Goal: Information Seeking & Learning: Learn about a topic

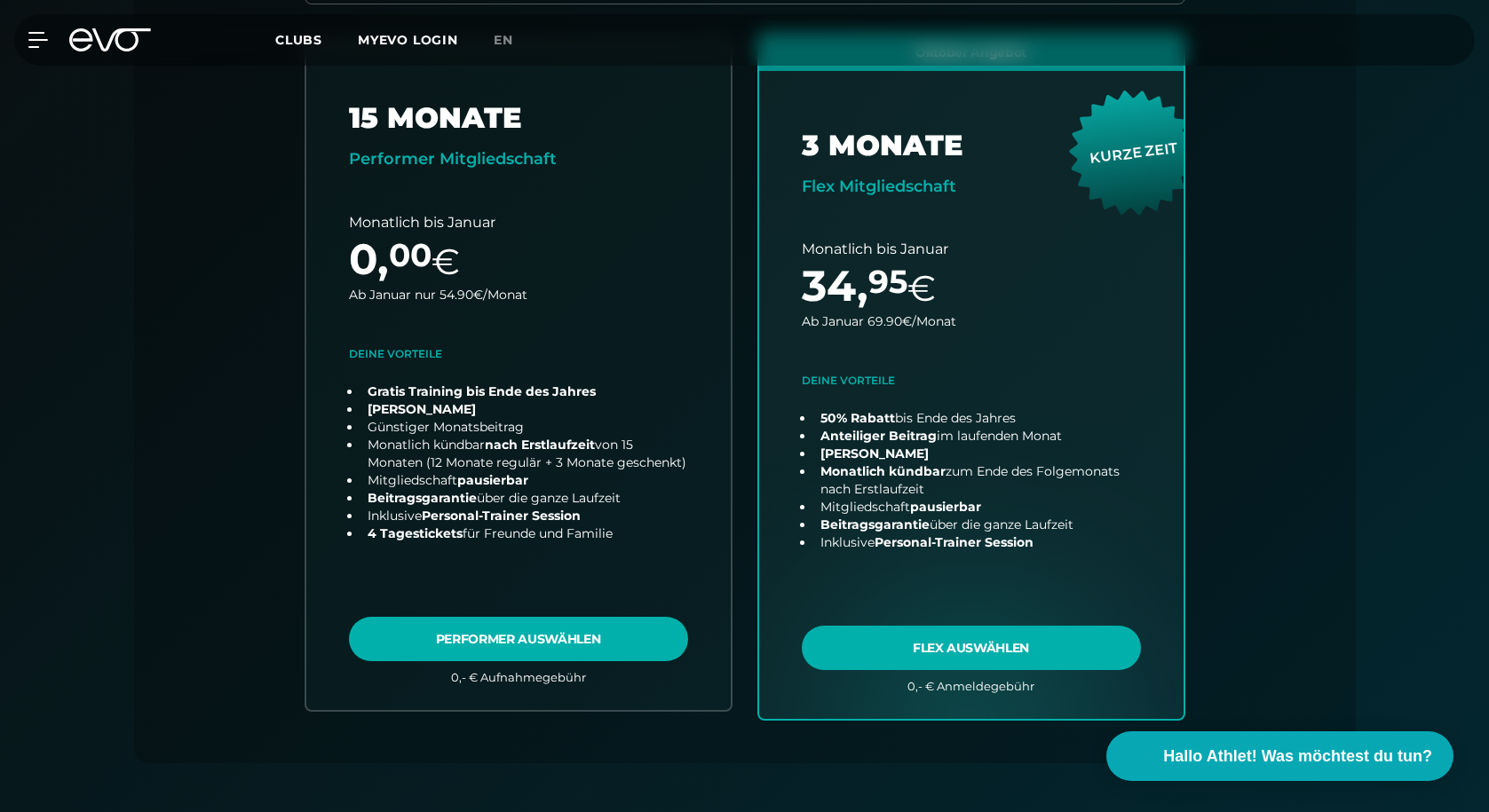
scroll to position [599, 0]
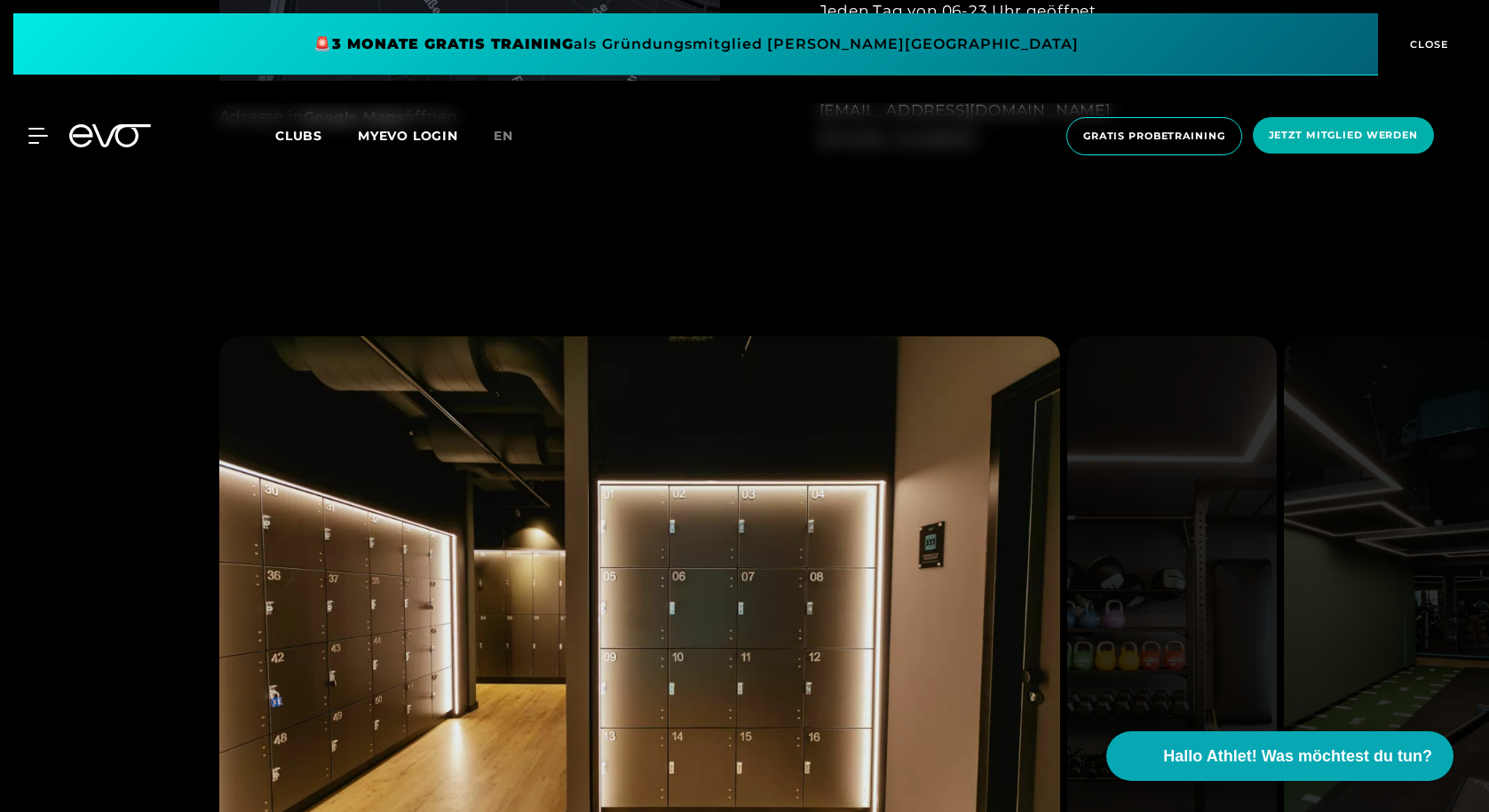
scroll to position [1526, 0]
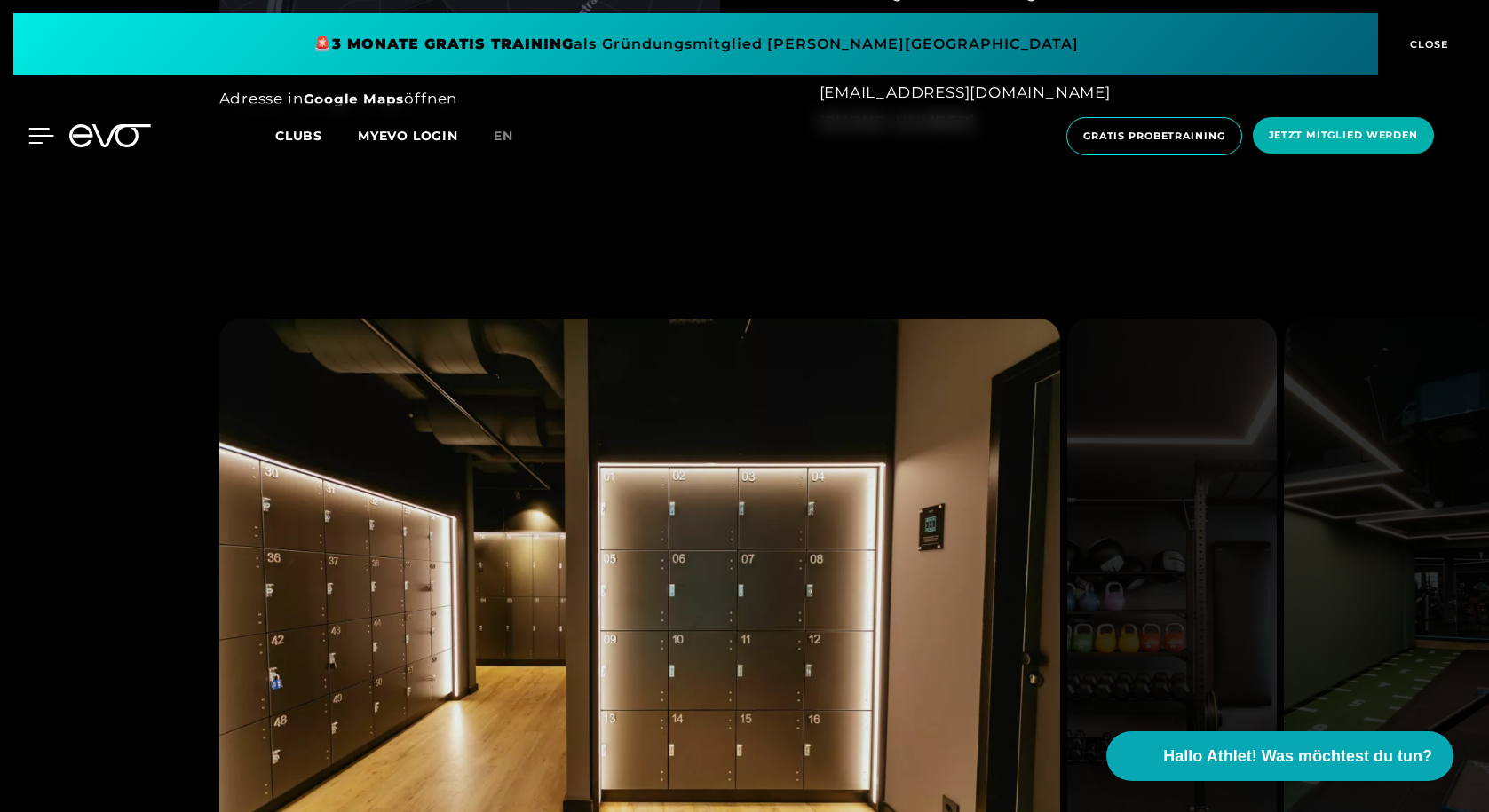
click at [38, 141] on icon at bounding box center [41, 135] width 26 height 16
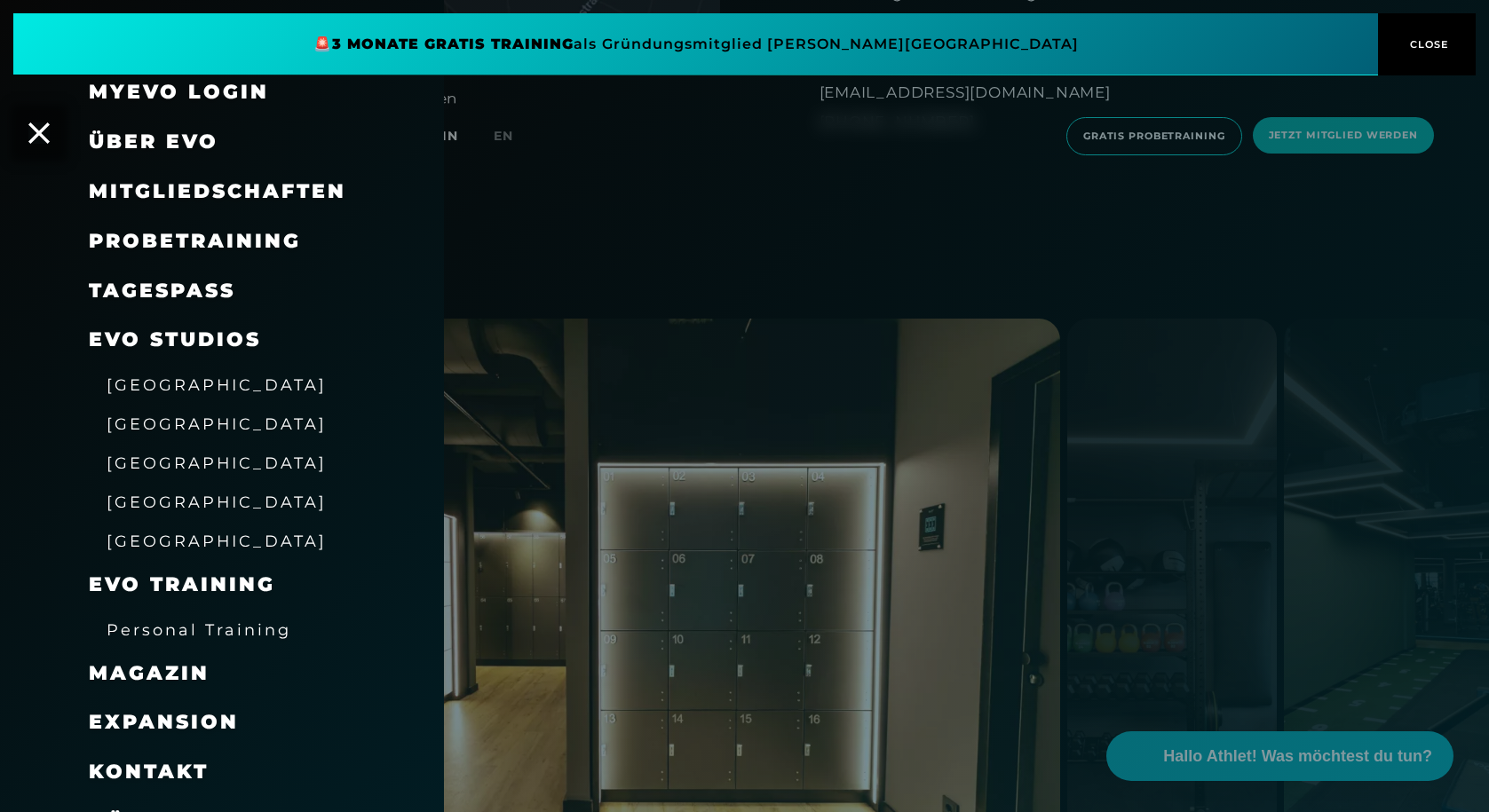
scroll to position [0, 0]
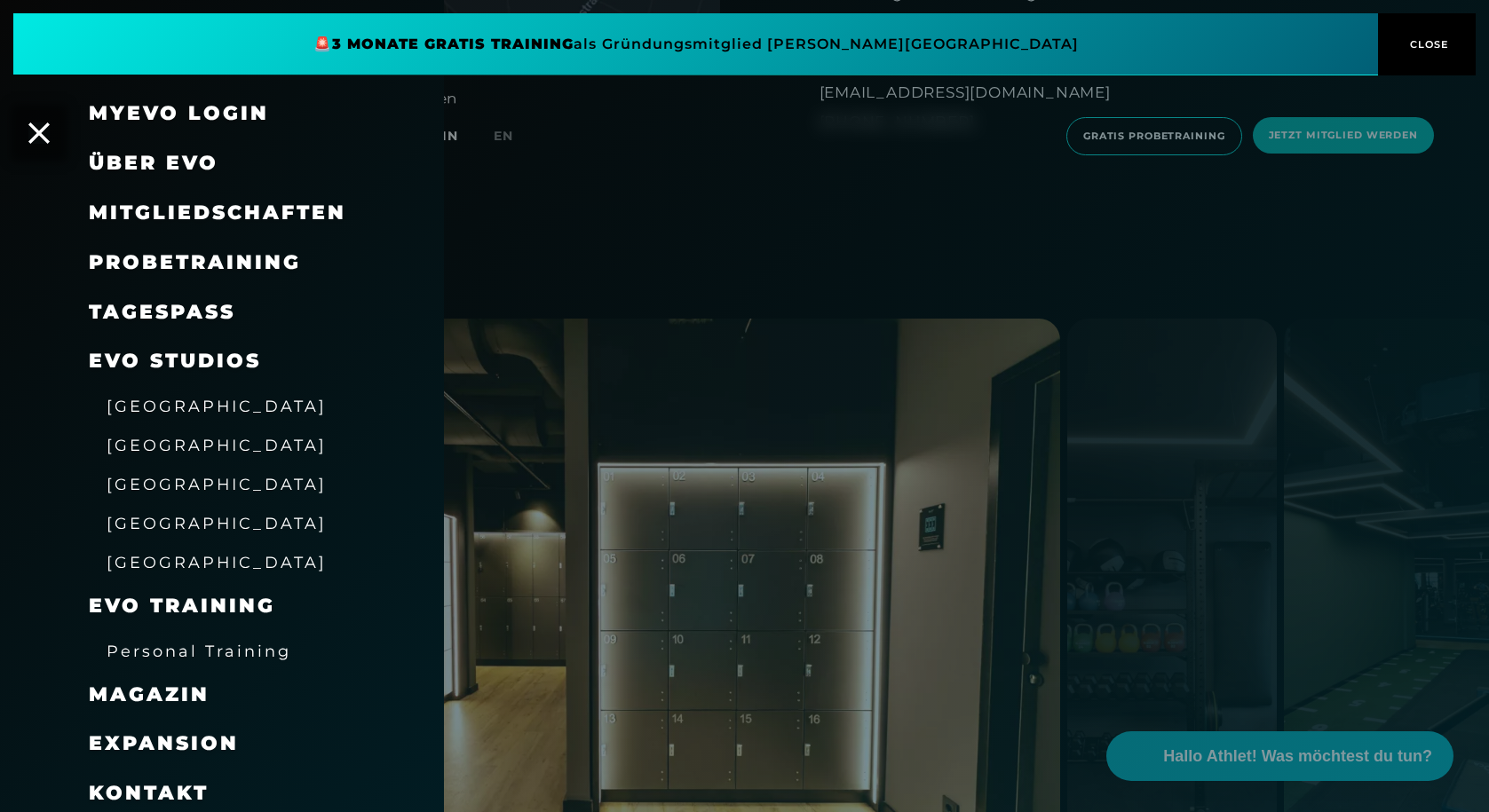
click at [268, 261] on span "Probetraining" at bounding box center [195, 262] width 212 height 24
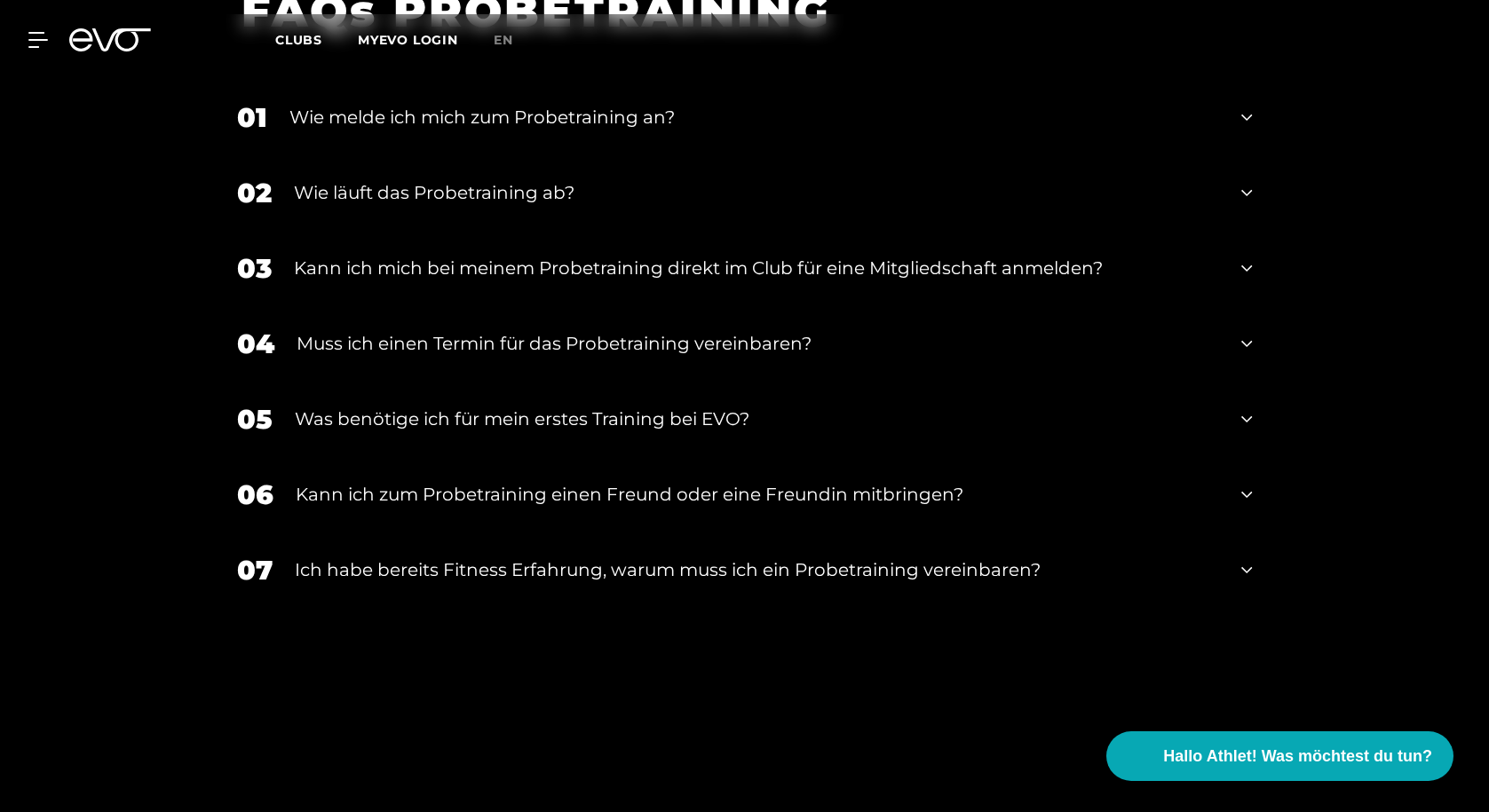
scroll to position [1857, 0]
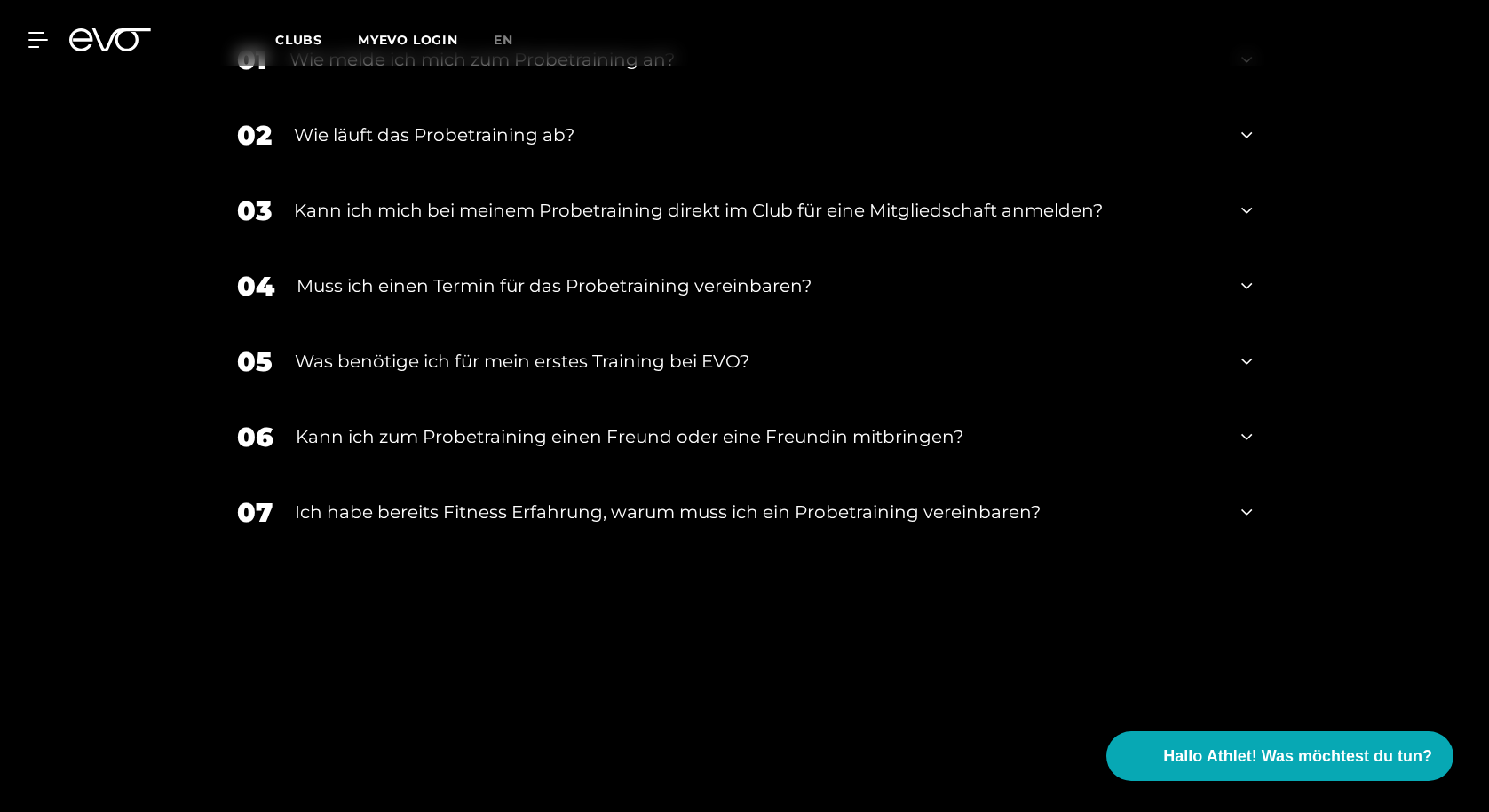
click at [450, 440] on div "Kann ich zum Probetraining einen Freund oder eine Freundin mitbringen?" at bounding box center [757, 437] width 924 height 27
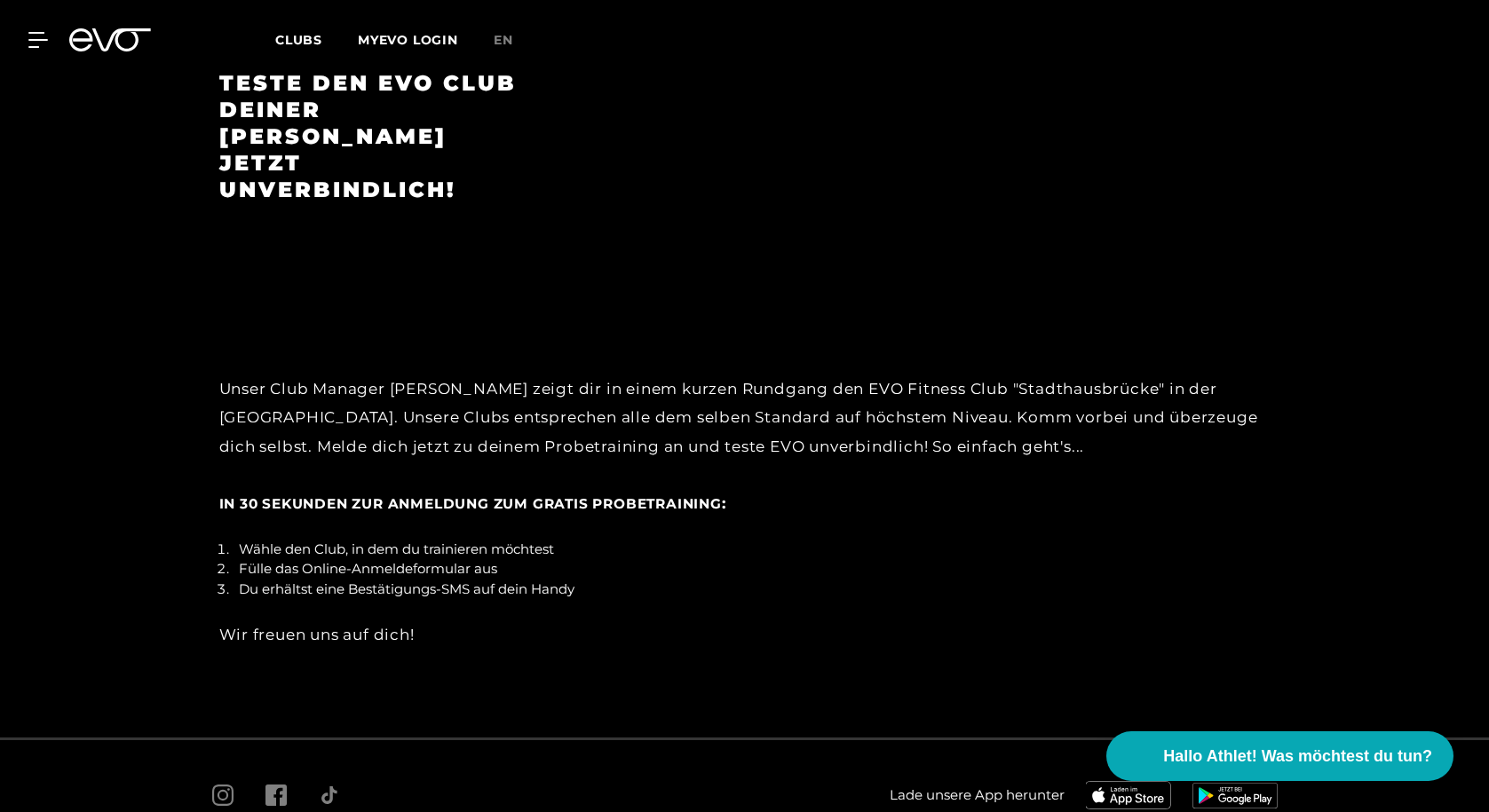
scroll to position [2890, 0]
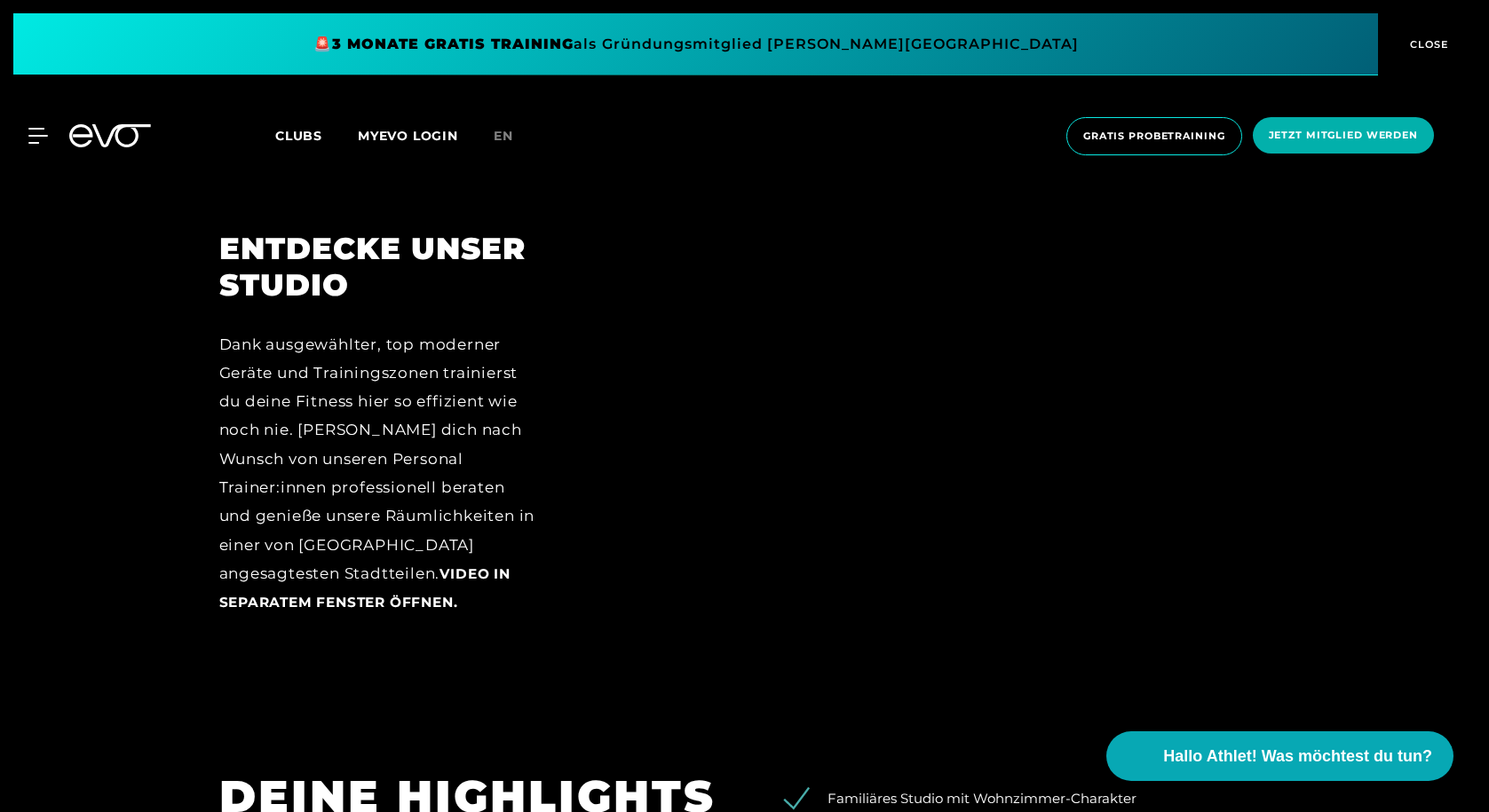
scroll to position [2435, 0]
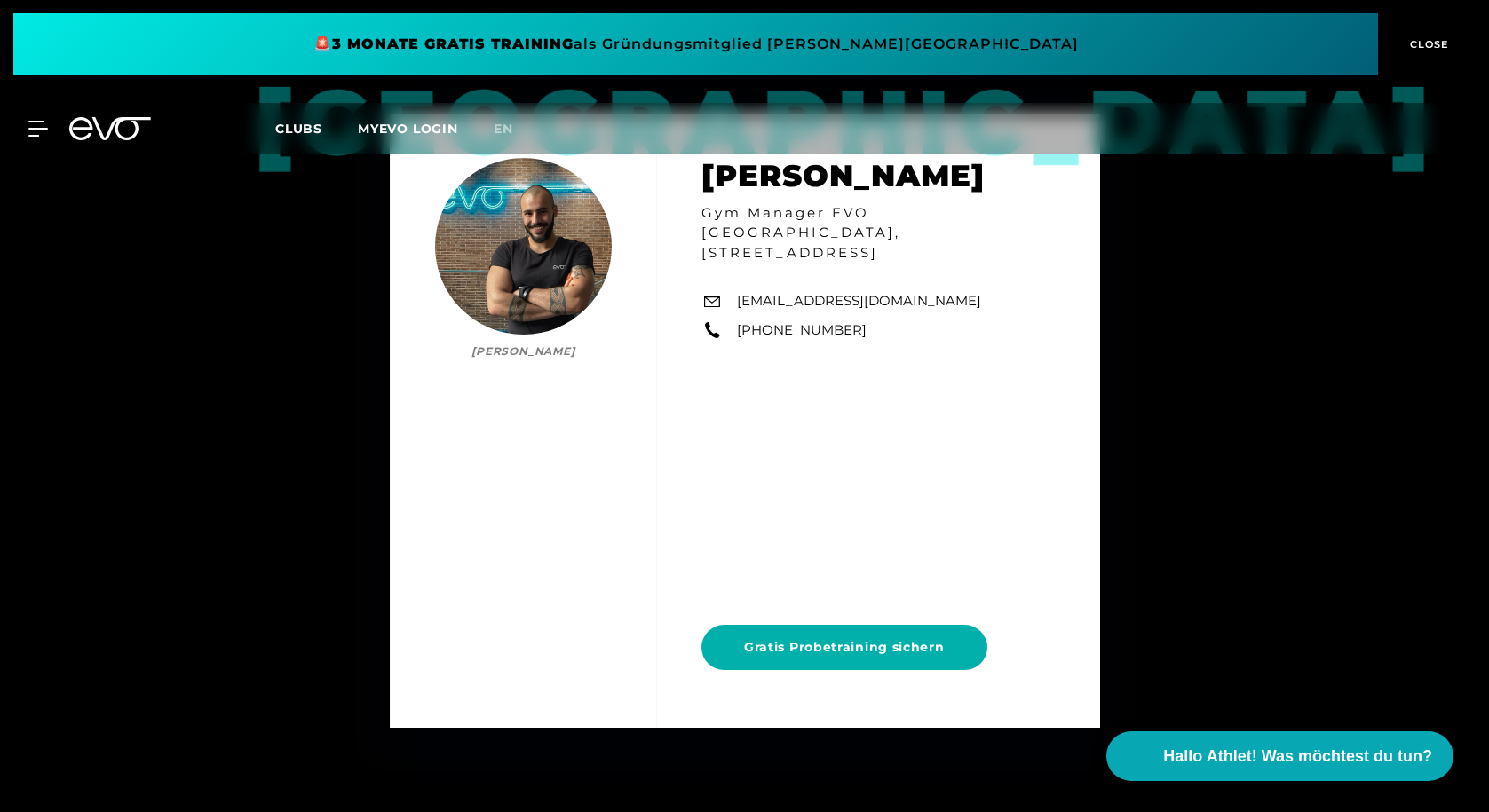
scroll to position [5055, 0]
